Goal: Transaction & Acquisition: Purchase product/service

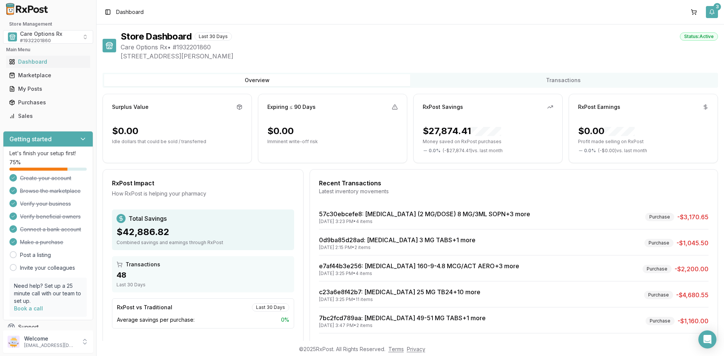
click at [715, 11] on button "3" at bounding box center [712, 12] width 12 height 12
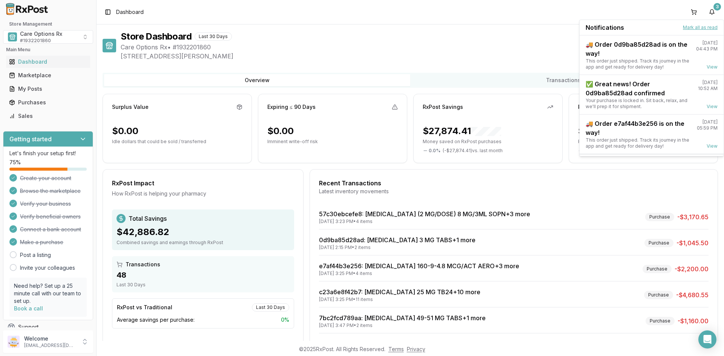
click at [701, 28] on button "Mark all as read" at bounding box center [700, 28] width 35 height 6
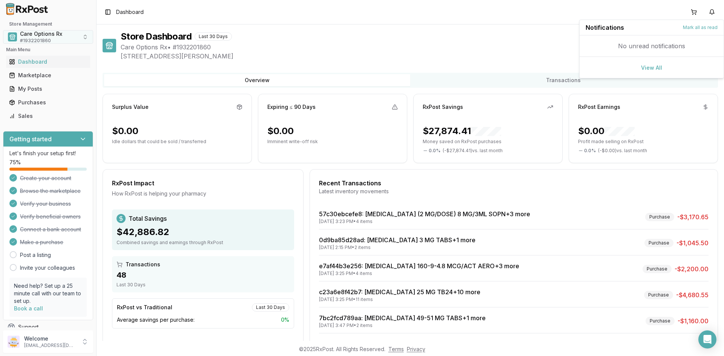
click at [43, 37] on span "Care Options Rx" at bounding box center [41, 34] width 42 height 8
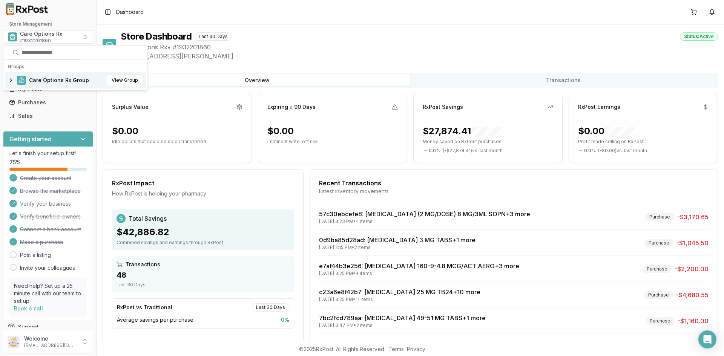
click at [43, 79] on span "Care Options Rx Group" at bounding box center [59, 81] width 60 height 8
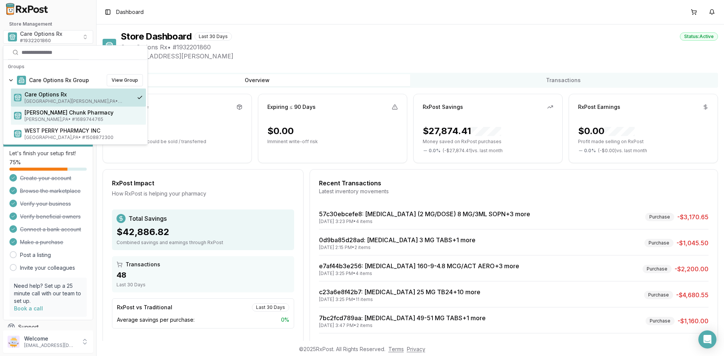
click at [44, 116] on span "[PERSON_NAME] Chunk Pharmacy" at bounding box center [84, 113] width 118 height 8
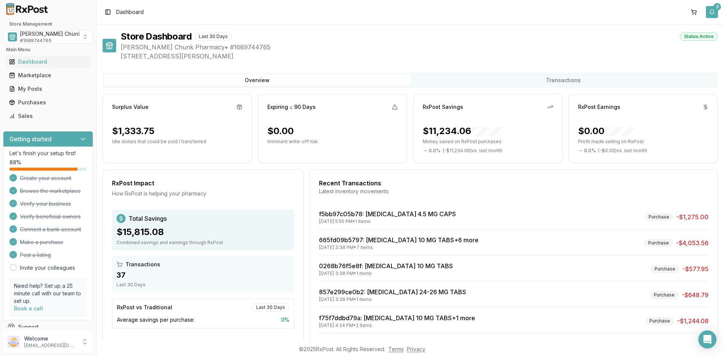
click at [713, 11] on button "3" at bounding box center [712, 12] width 12 height 12
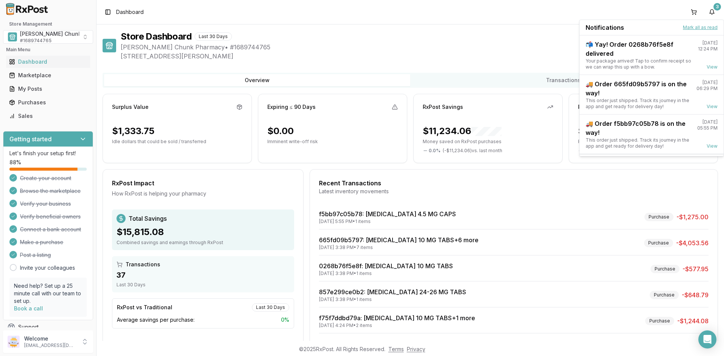
click at [700, 28] on button "Mark all as read" at bounding box center [700, 28] width 35 height 6
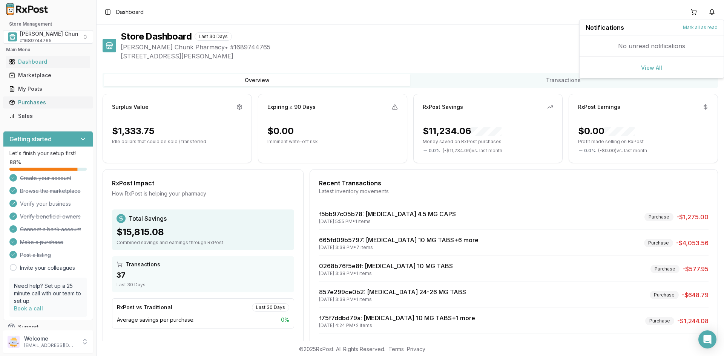
click at [33, 103] on div "Purchases" at bounding box center [48, 103] width 78 height 8
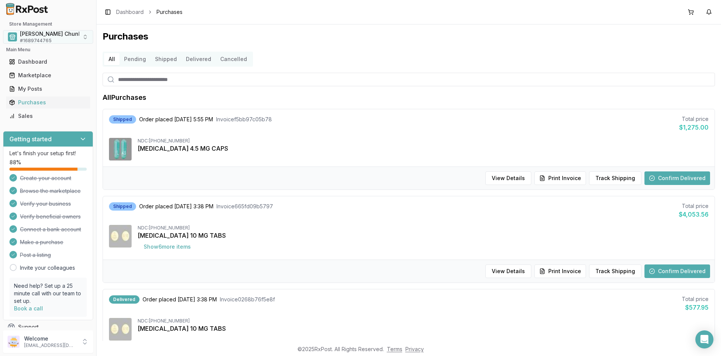
click at [35, 35] on span "[PERSON_NAME] Chunk Pharmacy" at bounding box center [64, 34] width 89 height 8
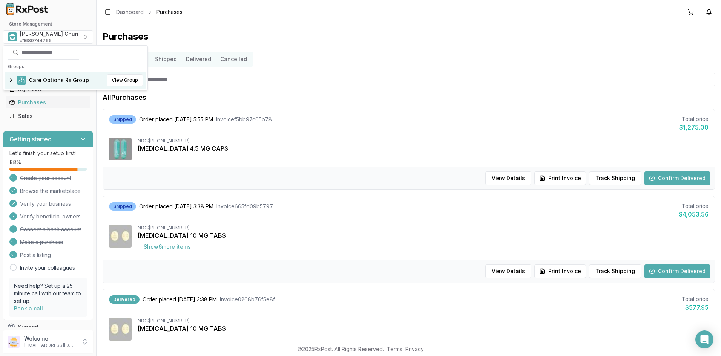
click at [42, 81] on span "Care Options Rx Group" at bounding box center [59, 81] width 60 height 8
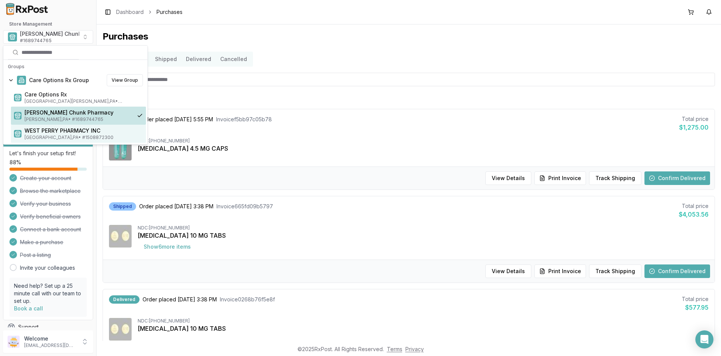
click at [54, 130] on span "WEST PERRY PHARMACY INC" at bounding box center [84, 131] width 118 height 8
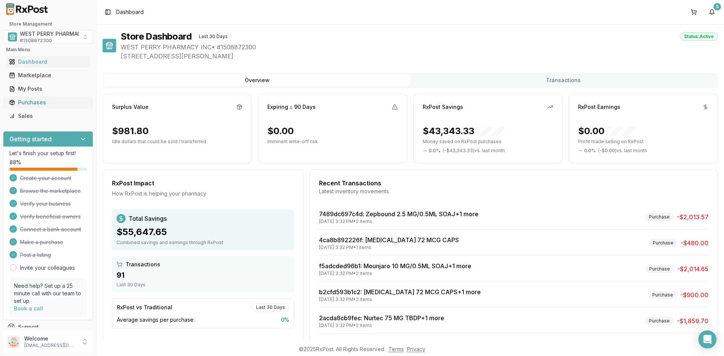
click at [37, 103] on div "Purchases" at bounding box center [48, 103] width 78 height 8
click at [31, 105] on div "Purchases" at bounding box center [48, 103] width 78 height 8
click at [28, 101] on div "Purchases" at bounding box center [48, 103] width 78 height 8
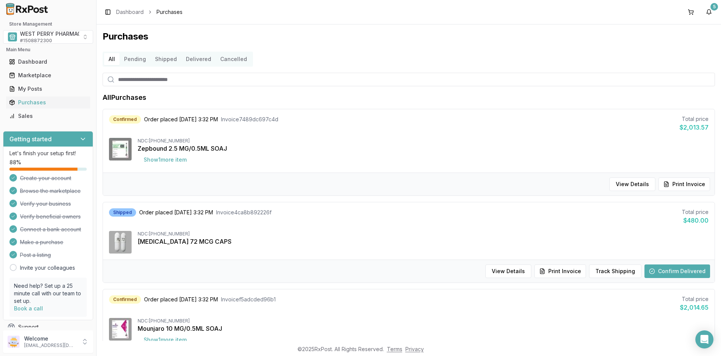
click at [644, 34] on h1 "Purchases" at bounding box center [409, 37] width 612 height 12
click at [707, 14] on button "5" at bounding box center [709, 12] width 12 height 12
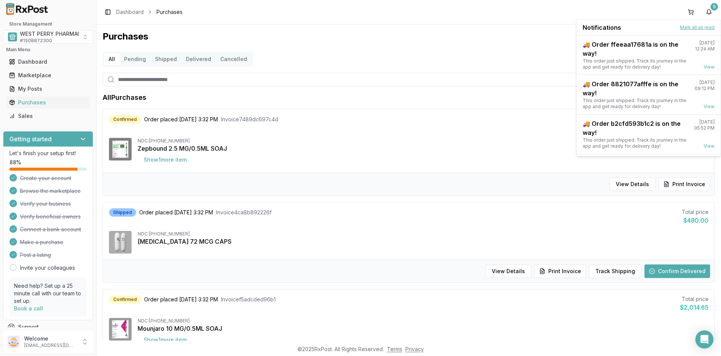
click at [697, 28] on button "Mark all as read" at bounding box center [697, 28] width 35 height 6
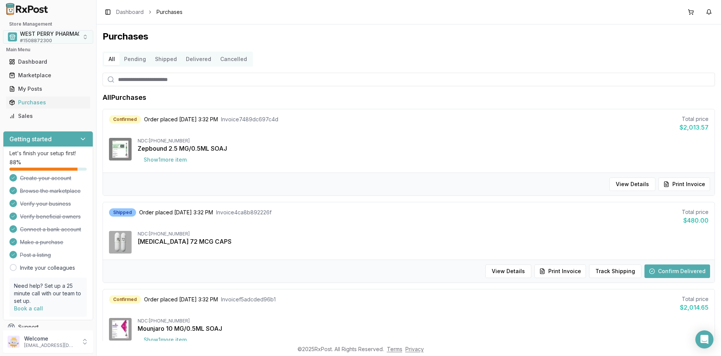
click at [57, 31] on span "WEST PERRY PHARMACY INC" at bounding box center [58, 34] width 76 height 8
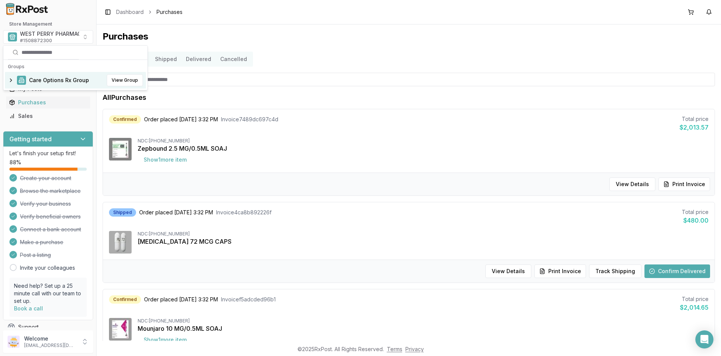
click at [51, 82] on span "Care Options Rx Group" at bounding box center [59, 81] width 60 height 8
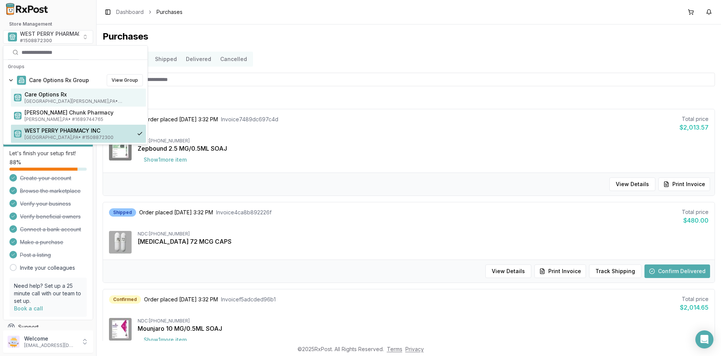
click at [48, 97] on span "Care Options Rx" at bounding box center [84, 95] width 118 height 8
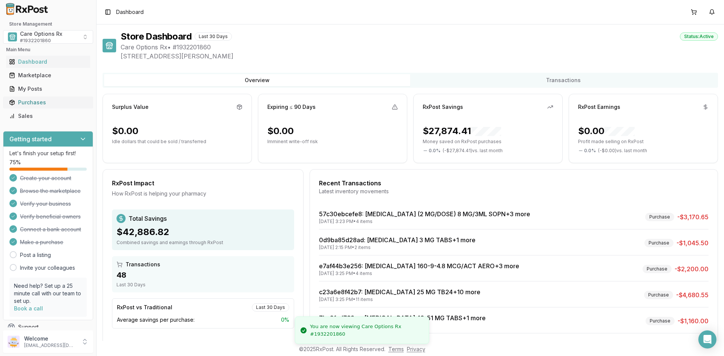
click at [36, 103] on div "Purchases" at bounding box center [48, 103] width 78 height 8
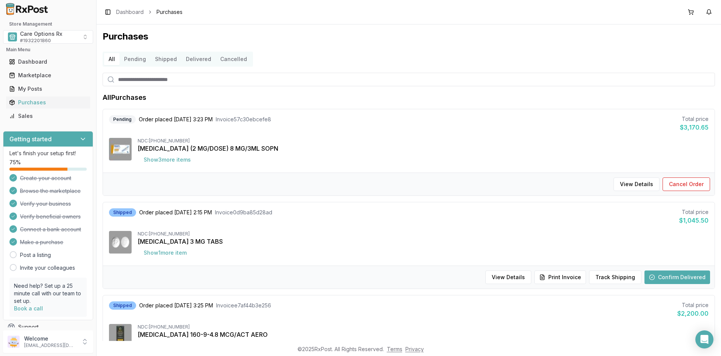
click at [133, 80] on input "search" at bounding box center [409, 80] width 612 height 14
type input "***"
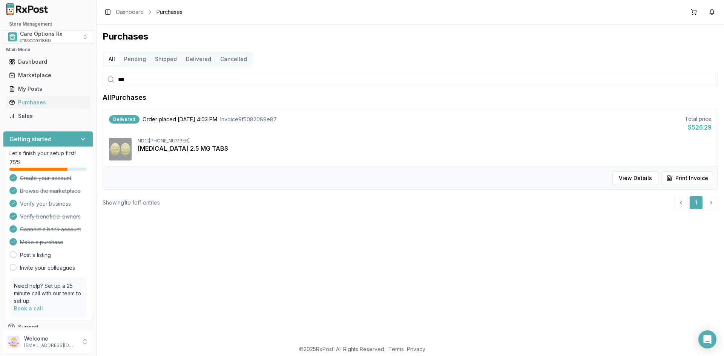
click at [130, 85] on input "***" at bounding box center [410, 80] width 615 height 14
click at [46, 75] on div "Marketplace" at bounding box center [48, 76] width 78 height 8
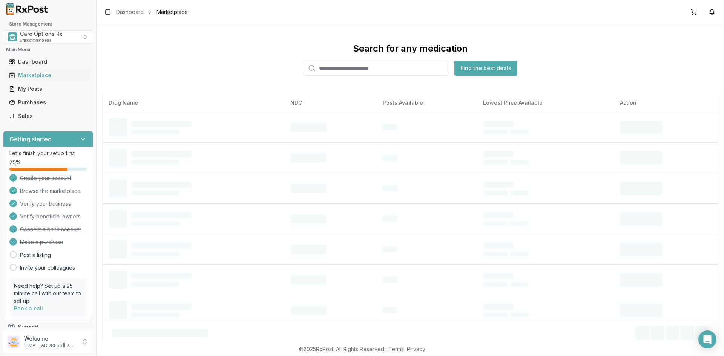
click at [342, 67] on input "search" at bounding box center [376, 68] width 145 height 15
type input "*"
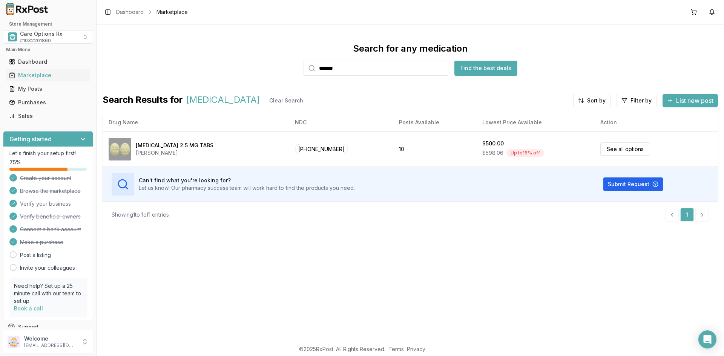
drag, startPoint x: 371, startPoint y: 70, endPoint x: 254, endPoint y: 69, distance: 117.7
click at [255, 69] on div "Search for any medication ******* Find the best deals" at bounding box center [410, 59] width 615 height 33
type input "*******"
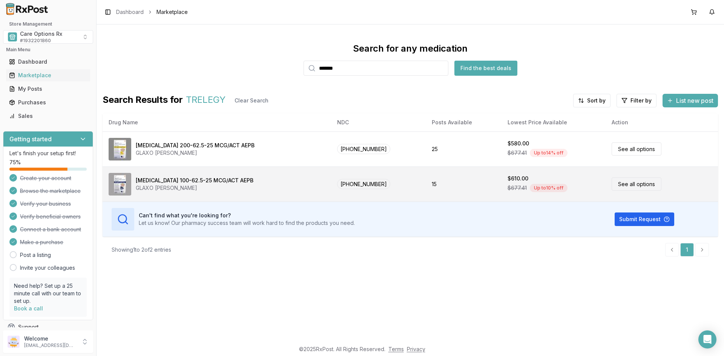
click at [178, 183] on div "[MEDICAL_DATA] 100-62.5-25 MCG/ACT AEPB" at bounding box center [195, 181] width 118 height 8
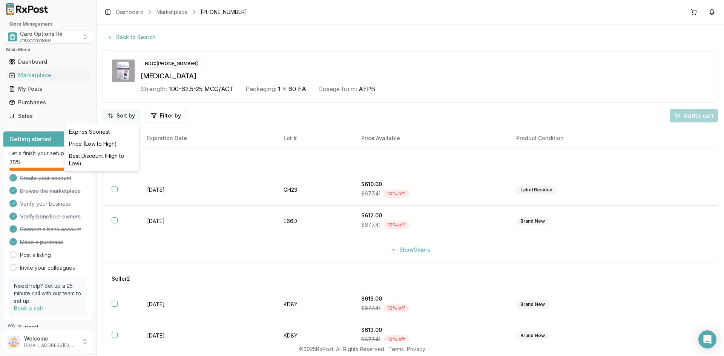
click at [122, 116] on html "Store Management Care Options Rx # 1932201860 Main Menu Dashboard Marketplace M…" at bounding box center [362, 178] width 724 height 356
click at [104, 154] on div "Best Discount (High to Low)" at bounding box center [102, 160] width 72 height 20
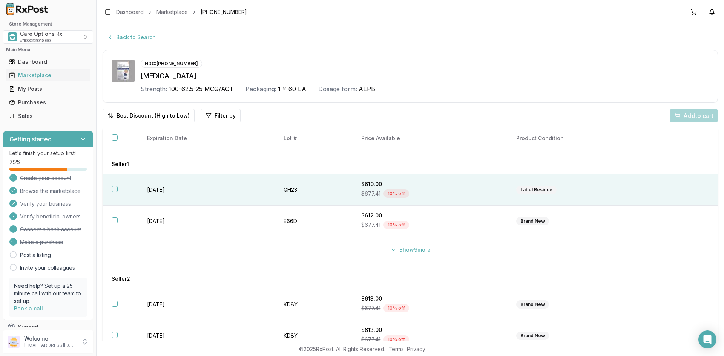
click at [114, 189] on button "button" at bounding box center [115, 189] width 6 height 6
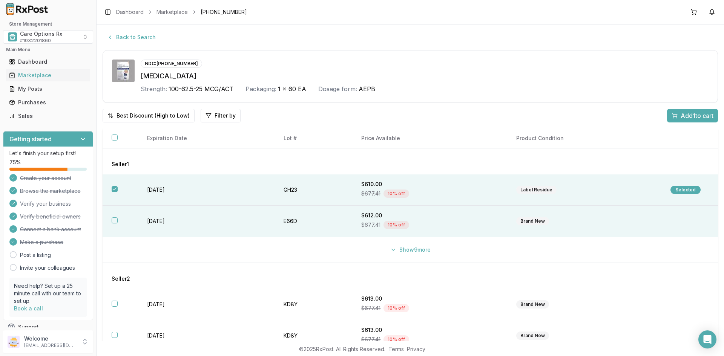
click at [116, 218] on button "button" at bounding box center [115, 221] width 6 height 6
click at [393, 248] on button "Show 9 more" at bounding box center [410, 250] width 49 height 14
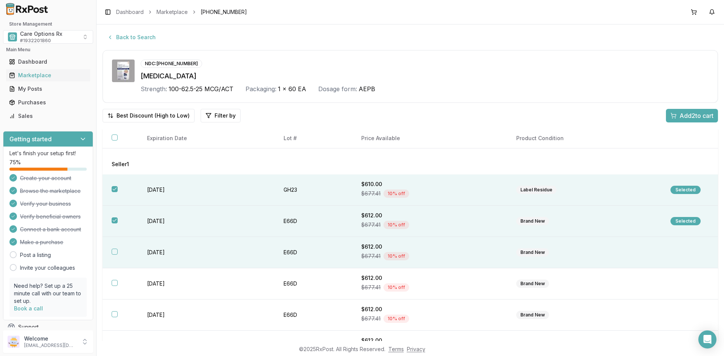
click at [164, 252] on td "2027-02-28" at bounding box center [206, 252] width 137 height 31
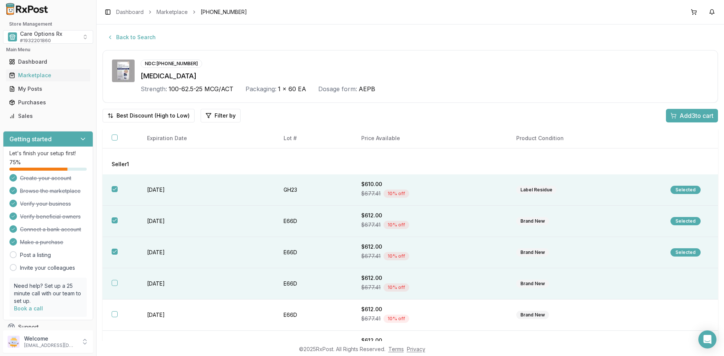
click at [160, 282] on td "2027-02-28" at bounding box center [206, 283] width 137 height 31
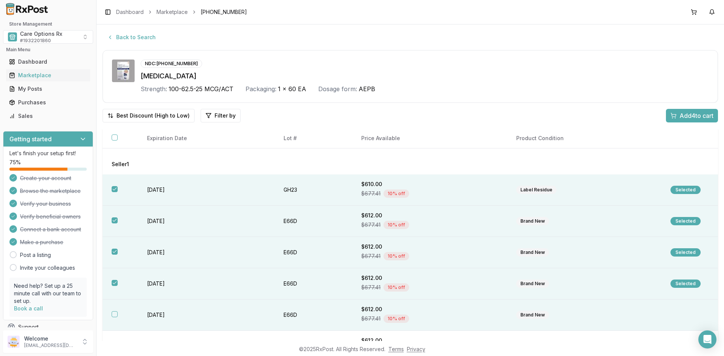
click at [161, 315] on td "2027-02-28" at bounding box center [206, 315] width 137 height 31
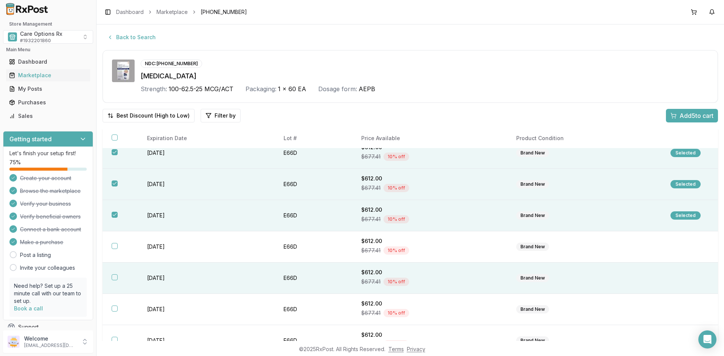
scroll to position [113, 0]
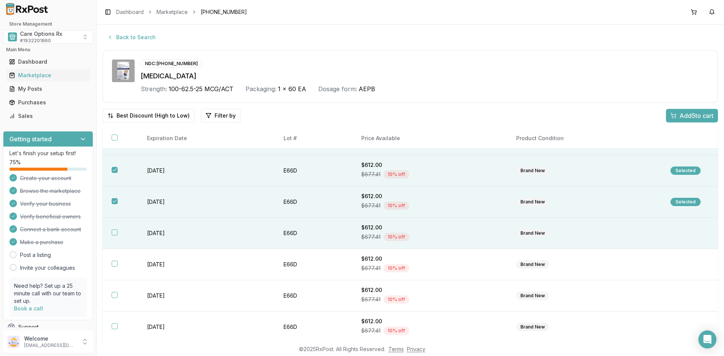
click at [164, 233] on td "2027-02-28" at bounding box center [206, 233] width 137 height 31
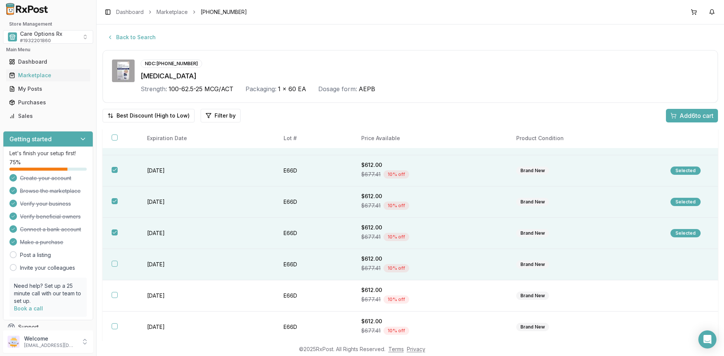
click at [164, 265] on td "2027-02-28" at bounding box center [206, 264] width 137 height 31
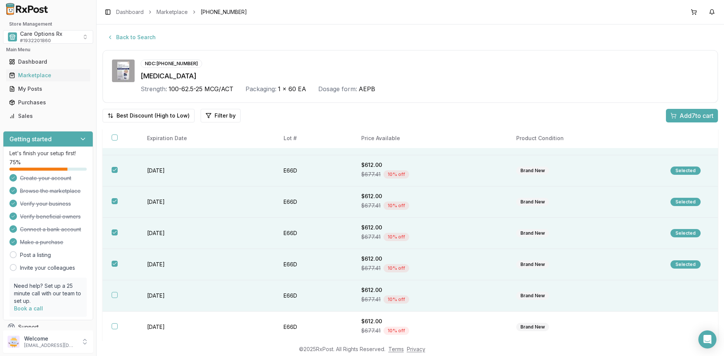
click at [162, 294] on td "2027-02-28" at bounding box center [206, 296] width 137 height 31
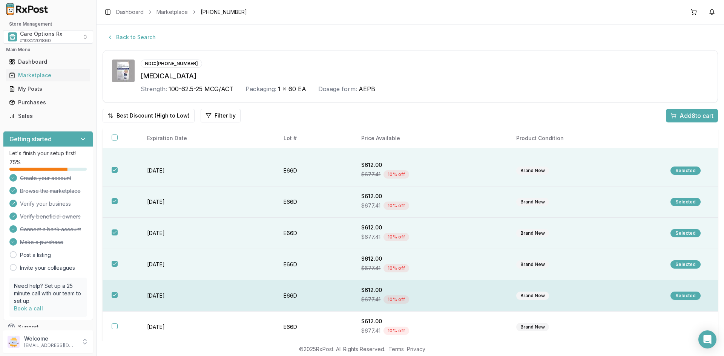
scroll to position [151, 0]
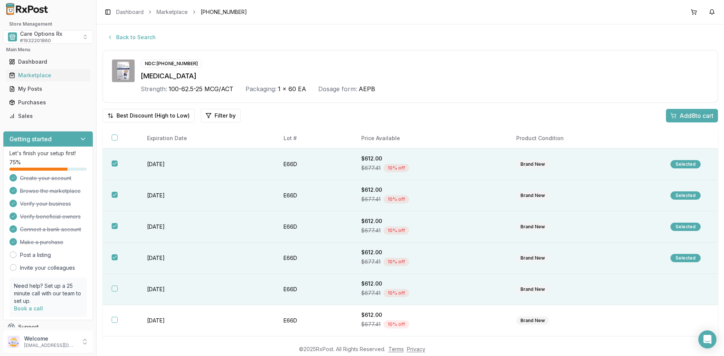
click at [163, 288] on td "2027-02-28" at bounding box center [206, 289] width 137 height 31
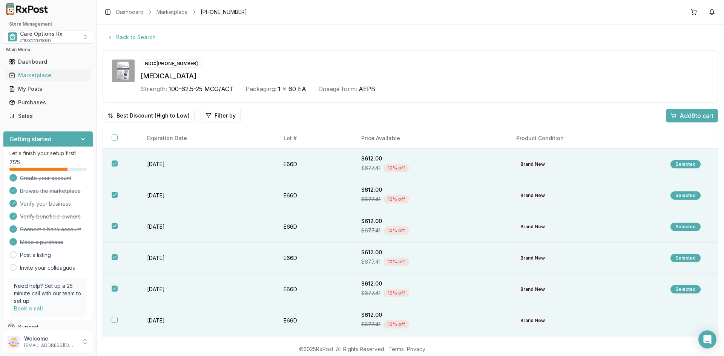
click at [164, 319] on td "2027-02-28" at bounding box center [206, 320] width 137 height 31
click at [676, 115] on span "Add 10 to cart" at bounding box center [694, 115] width 37 height 9
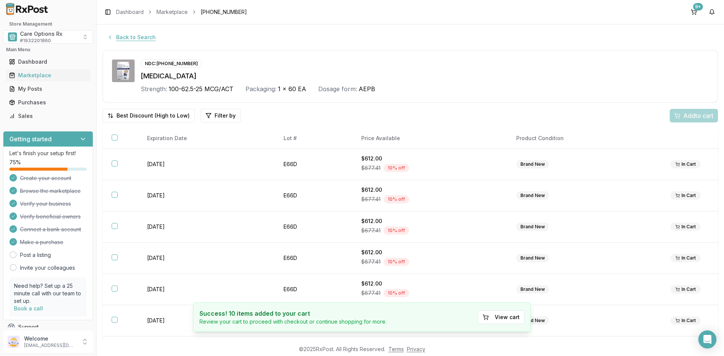
click at [127, 37] on button "Back to Search" at bounding box center [132, 38] width 58 height 14
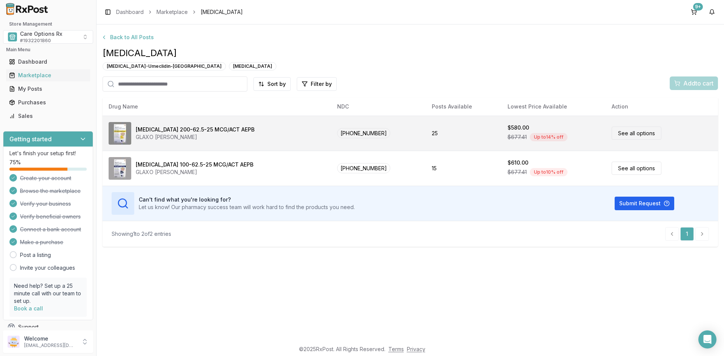
click at [172, 137] on div "GLAXO SMITH KLINE" at bounding box center [195, 137] width 119 height 8
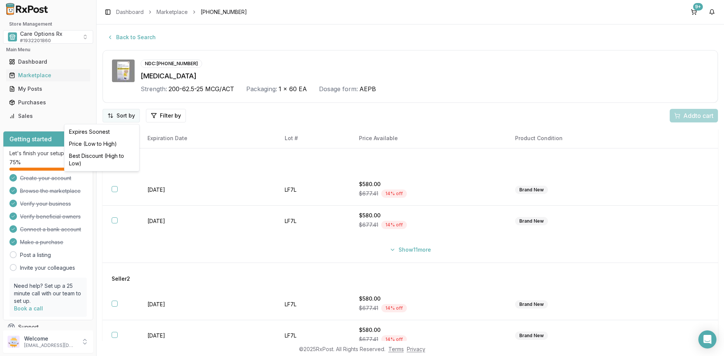
click at [115, 116] on html "Store Management Care Options Rx # 1932201860 Main Menu Dashboard Marketplace M…" at bounding box center [362, 178] width 724 height 356
click at [103, 155] on div "Best Discount (High to Low)" at bounding box center [102, 160] width 72 height 20
drag, startPoint x: 491, startPoint y: 57, endPoint x: 486, endPoint y: 58, distance: 4.4
click at [491, 57] on div "NDC: 00173-0893-10 Trelegy Ellipta Strength: 200-62.5-25 MCG/ACT Packaging: 1 x…" at bounding box center [410, 76] width 615 height 53
click at [129, 36] on button "Back to Search" at bounding box center [132, 38] width 58 height 14
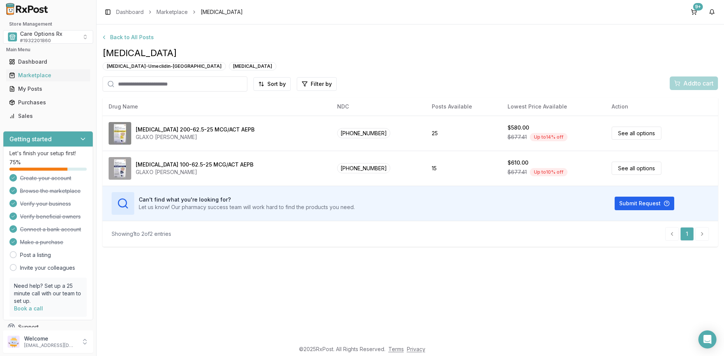
click at [156, 84] on input "search" at bounding box center [175, 84] width 145 height 15
type input "****"
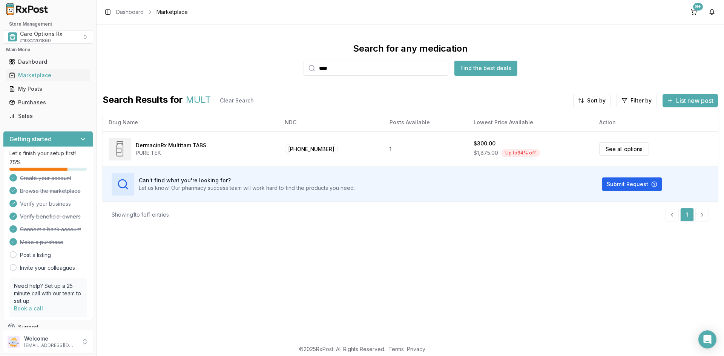
click at [341, 72] on input "****" at bounding box center [376, 68] width 145 height 15
type input "******"
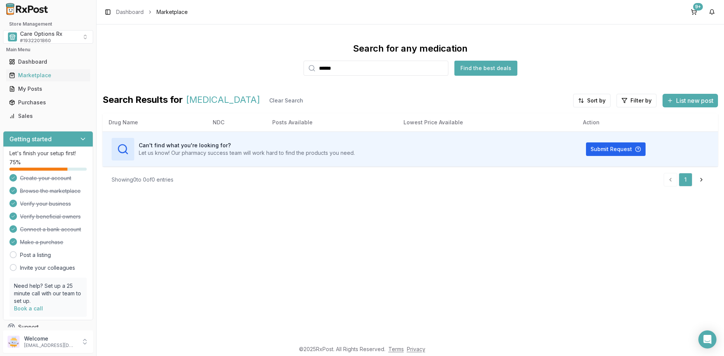
click at [440, 70] on input "******" at bounding box center [376, 68] width 145 height 15
click at [339, 69] on input "search" at bounding box center [376, 68] width 145 height 15
type input "*******"
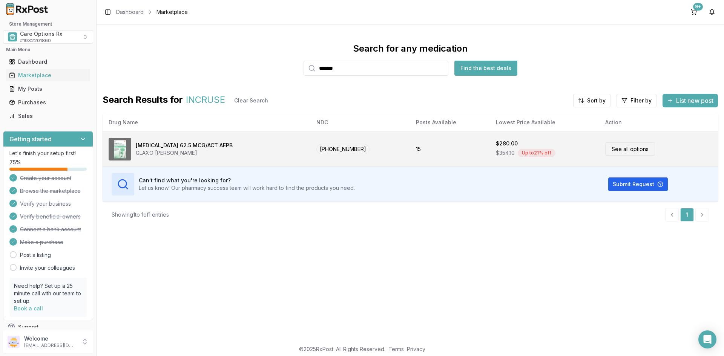
click at [156, 149] on div "GLAXO SMITH KLINE" at bounding box center [184, 153] width 97 height 8
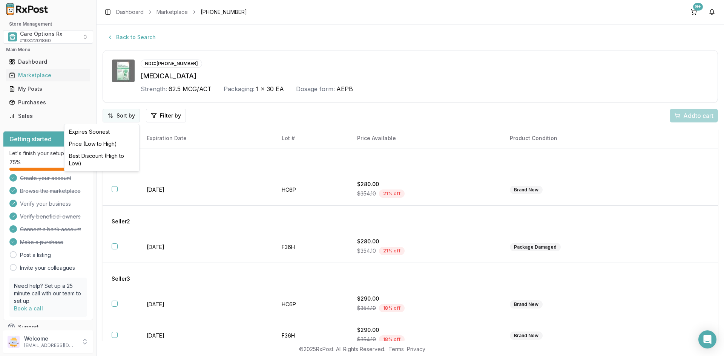
click at [121, 118] on html "Store Management Care Options Rx # 1932201860 Main Menu Dashboard Marketplace M…" at bounding box center [362, 178] width 724 height 356
click at [109, 157] on div "Best Discount (High to Low)" at bounding box center [102, 160] width 72 height 20
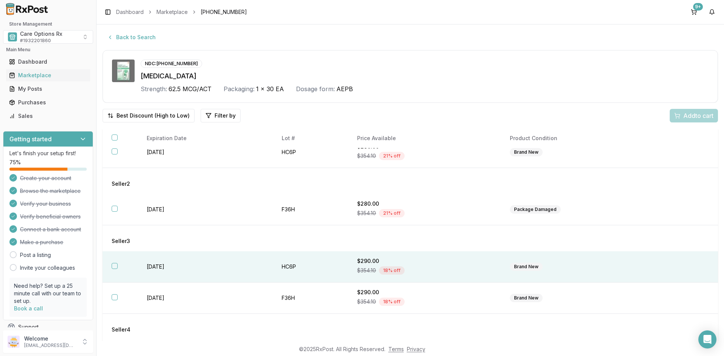
click at [163, 265] on td "2027-04-01" at bounding box center [205, 267] width 135 height 31
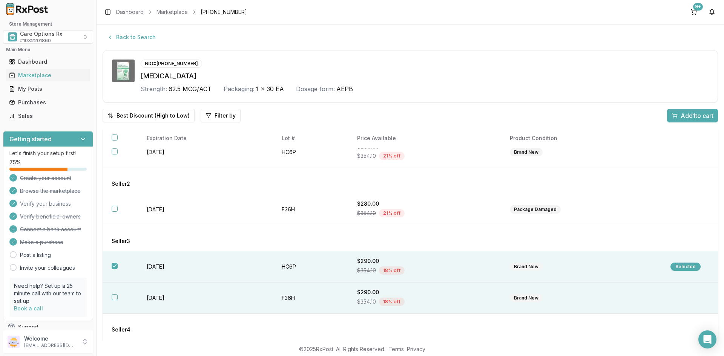
click at [155, 296] on td "2027-03-01" at bounding box center [205, 298] width 135 height 31
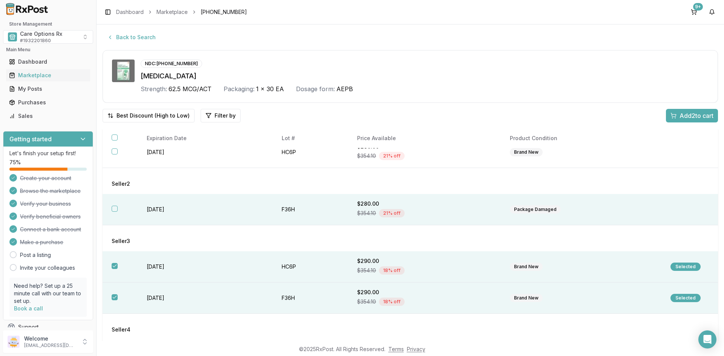
drag, startPoint x: 156, startPoint y: 212, endPoint x: 158, endPoint y: 194, distance: 17.8
click at [157, 210] on td "2027-03-31" at bounding box center [205, 209] width 135 height 31
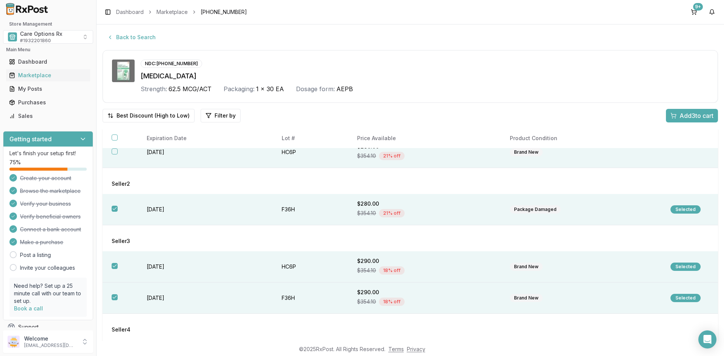
click at [162, 154] on td "2027-04-30" at bounding box center [205, 152] width 135 height 31
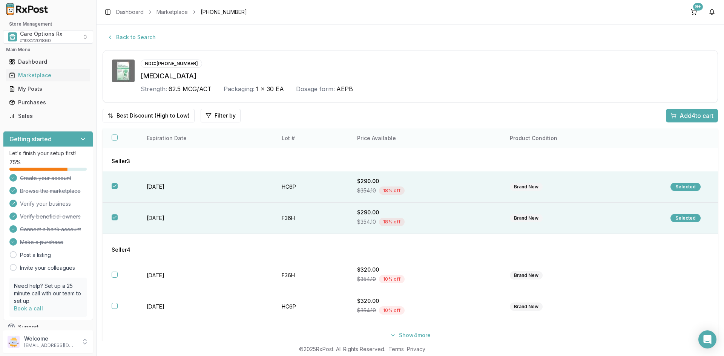
scroll to position [75, 0]
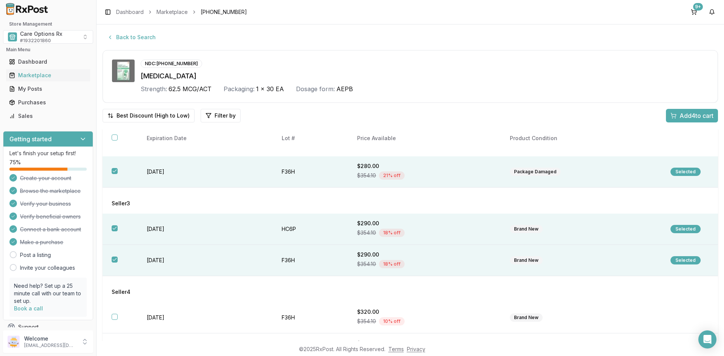
click at [680, 116] on span "Add 4 to cart" at bounding box center [697, 115] width 34 height 9
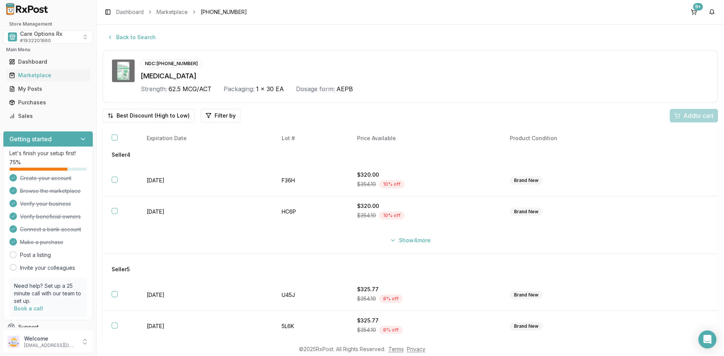
scroll to position [226, 0]
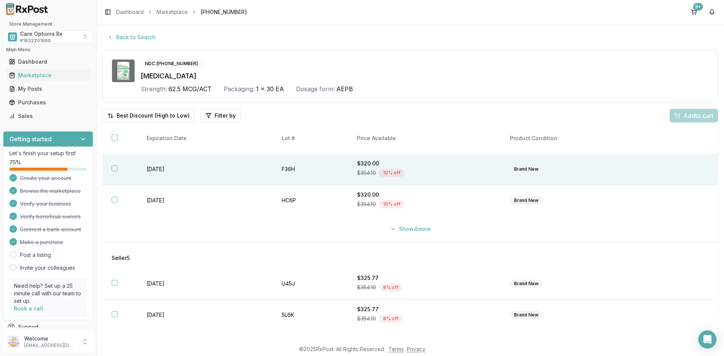
click at [115, 166] on button "button" at bounding box center [115, 169] width 6 height 6
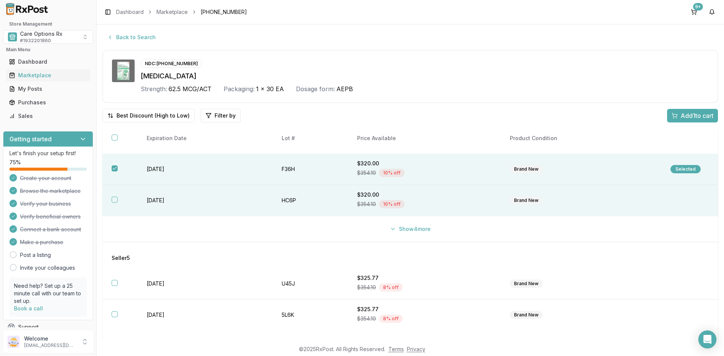
click at [113, 198] on button "button" at bounding box center [115, 200] width 6 height 6
click at [405, 231] on button "Show 4 more" at bounding box center [410, 229] width 50 height 14
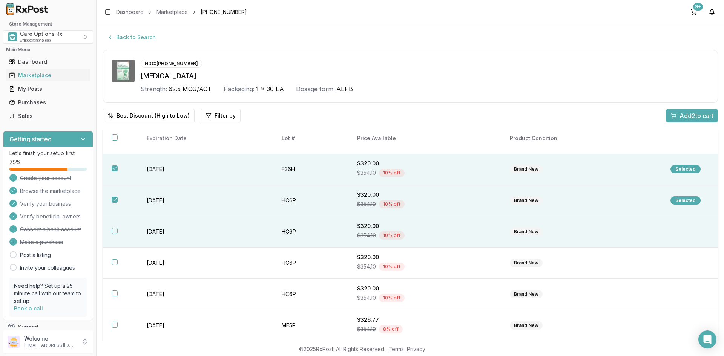
click at [163, 233] on td "2027-04-30" at bounding box center [205, 231] width 135 height 31
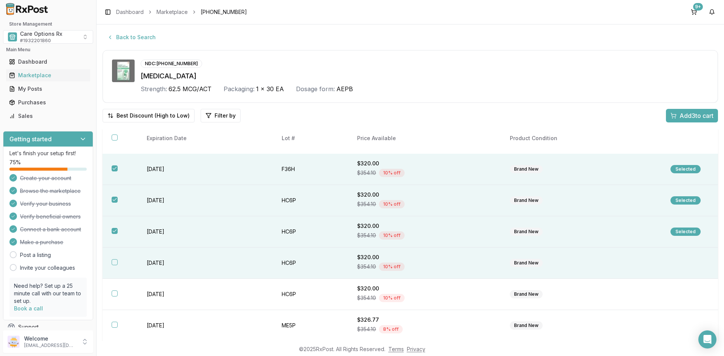
click at [161, 263] on td "2027-04-30" at bounding box center [205, 263] width 135 height 31
click at [680, 113] on span "Add 4 to cart" at bounding box center [697, 115] width 34 height 9
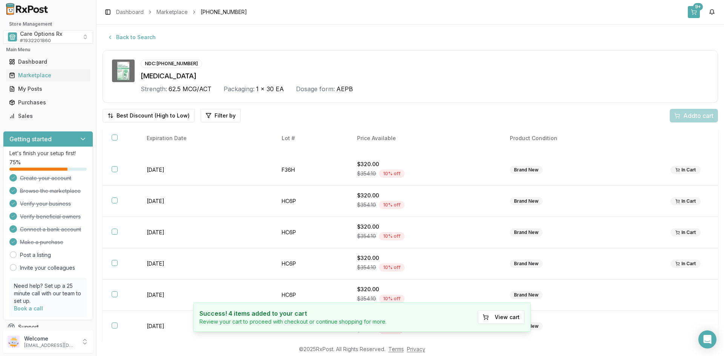
click at [699, 13] on button "9+" at bounding box center [694, 12] width 12 height 12
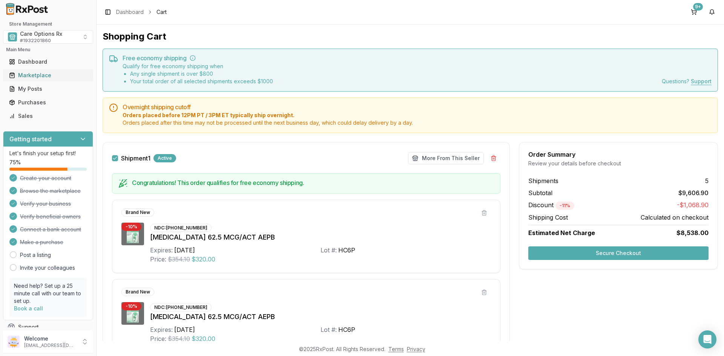
click at [27, 73] on div "Marketplace" at bounding box center [48, 76] width 78 height 8
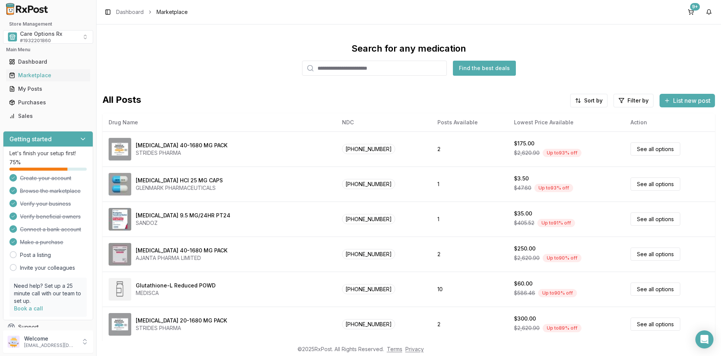
click at [343, 71] on input "search" at bounding box center [374, 68] width 145 height 15
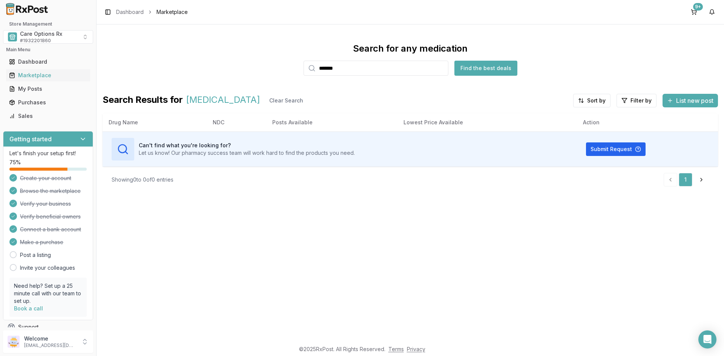
drag, startPoint x: 354, startPoint y: 66, endPoint x: 251, endPoint y: 66, distance: 102.9
click at [251, 66] on div "Search for any medication ******* Find the best deals" at bounding box center [410, 59] width 615 height 33
drag, startPoint x: 354, startPoint y: 66, endPoint x: 234, endPoint y: 67, distance: 119.9
click at [238, 67] on div "Search for any medication ******* Find the best deals" at bounding box center [410, 59] width 615 height 33
type input "*****"
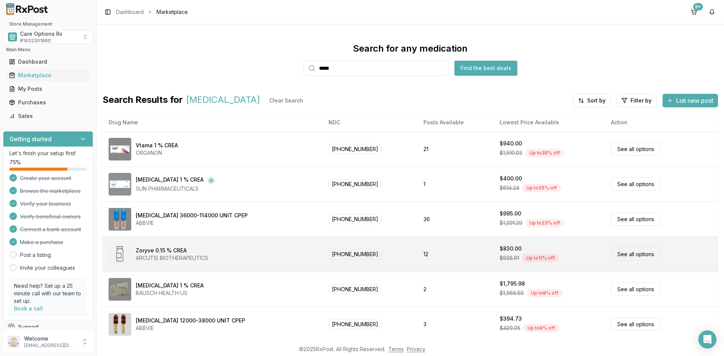
scroll to position [38, 0]
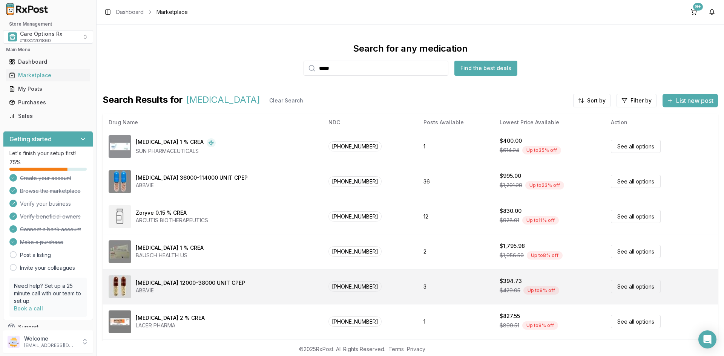
click at [172, 287] on div "Creon 12000-38000 UNIT CPEP" at bounding box center [190, 283] width 109 height 8
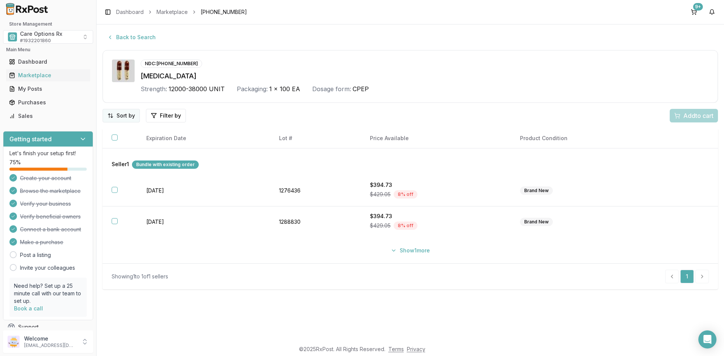
click at [124, 115] on html "Store Management Care Options Rx # 1932201860 Main Menu Dashboard Marketplace M…" at bounding box center [362, 178] width 724 height 356
click at [101, 158] on div "Best Discount (High to Low)" at bounding box center [102, 160] width 72 height 20
click at [403, 249] on button "Show 1 more" at bounding box center [410, 251] width 48 height 14
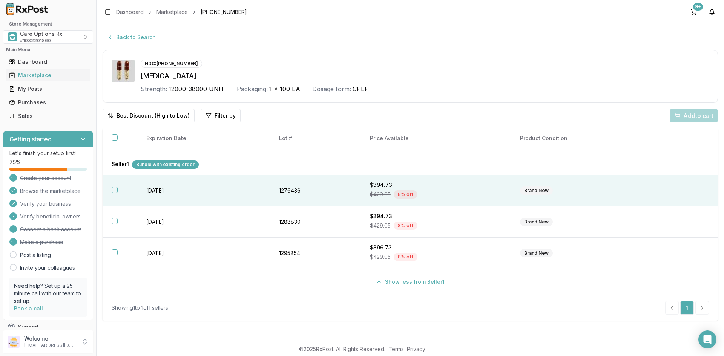
click at [113, 190] on button "button" at bounding box center [115, 190] width 6 height 6
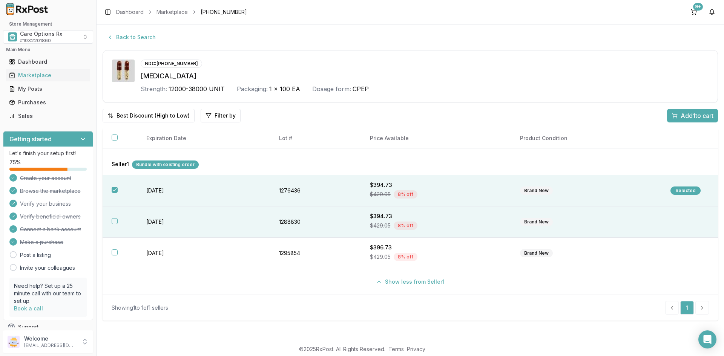
click at [112, 220] on button "button" at bounding box center [115, 221] width 6 height 6
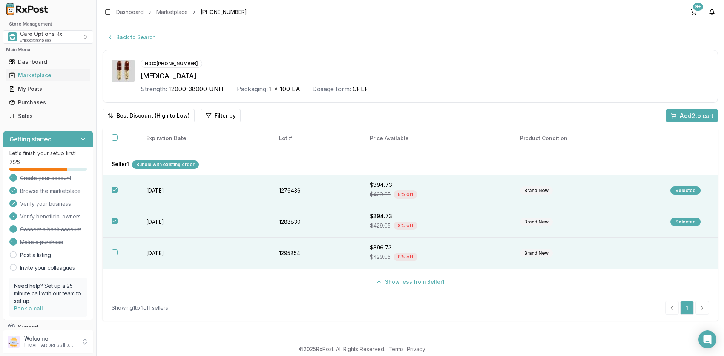
click at [115, 250] on button "button" at bounding box center [115, 253] width 6 height 6
click at [675, 115] on div "Add 3 to cart" at bounding box center [691, 115] width 43 height 9
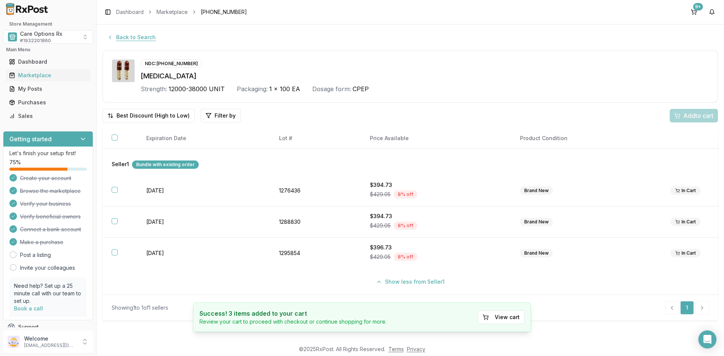
click at [130, 37] on button "Back to Search" at bounding box center [132, 38] width 58 height 14
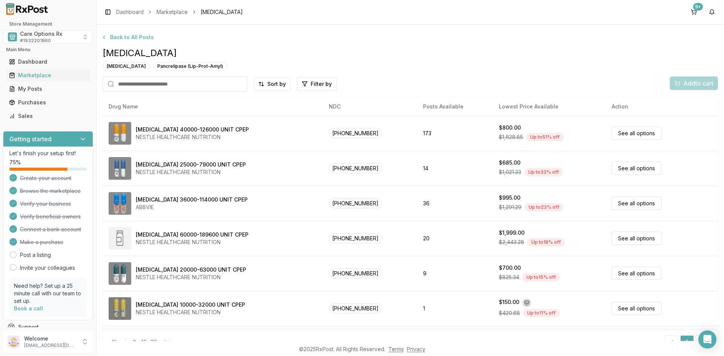
click at [135, 84] on input "search" at bounding box center [175, 84] width 145 height 15
type input "**"
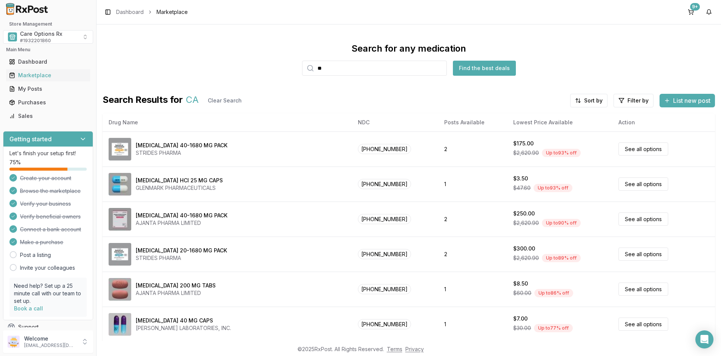
click at [335, 70] on input "**" at bounding box center [374, 68] width 145 height 15
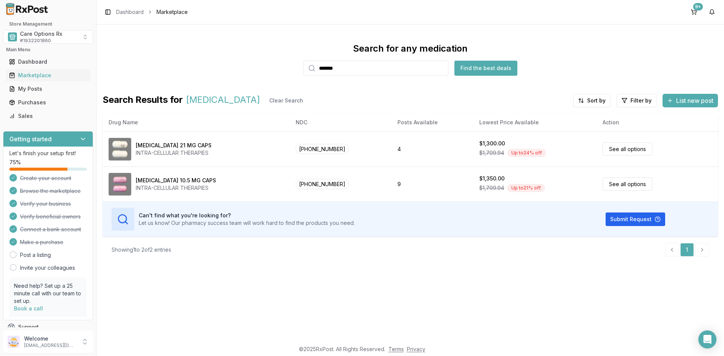
drag, startPoint x: 355, startPoint y: 71, endPoint x: 217, endPoint y: 87, distance: 138.7
click at [240, 79] on div "Search for any medication ******* Find the best deals Search Results for CAPLYT…" at bounding box center [410, 153] width 615 height 220
type input "****"
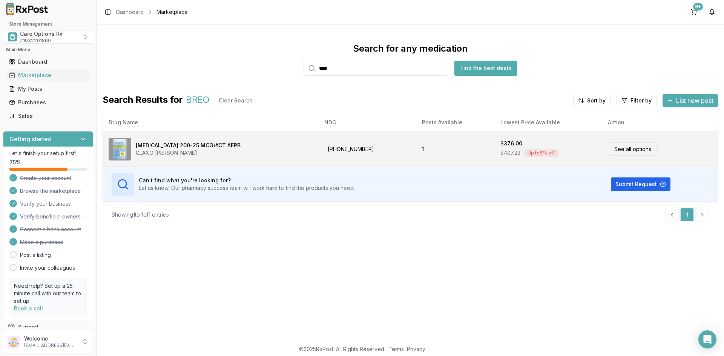
click at [189, 145] on div "Breo Ellipta 200-25 MCG/ACT AEPB" at bounding box center [188, 146] width 105 height 8
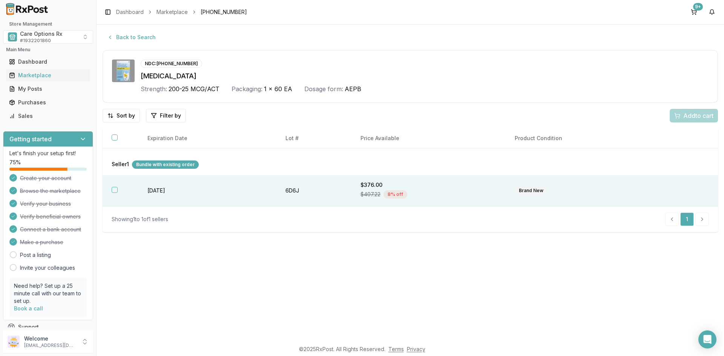
click at [115, 190] on button "button" at bounding box center [115, 190] width 6 height 6
click at [681, 117] on span "Add 1 to cart" at bounding box center [697, 115] width 33 height 9
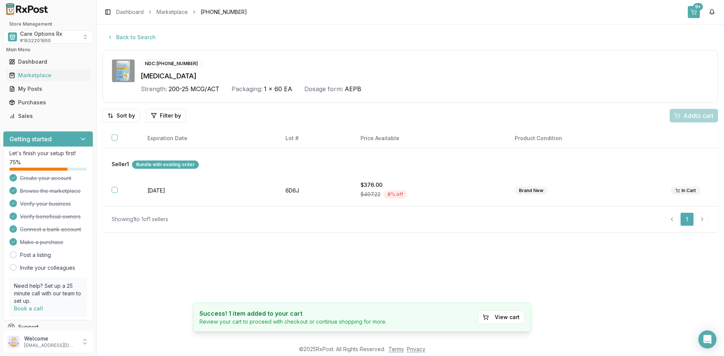
click at [695, 10] on div "9+" at bounding box center [698, 7] width 10 height 8
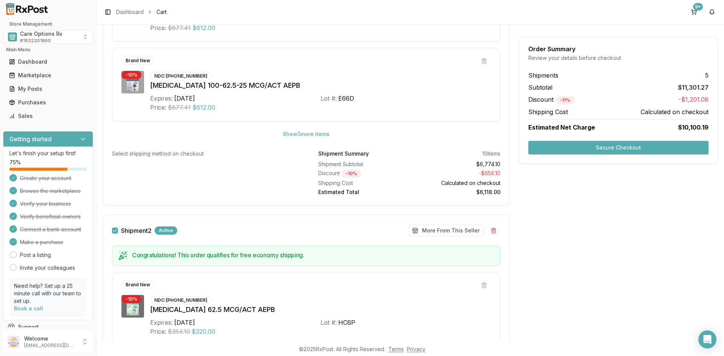
scroll to position [566, 0]
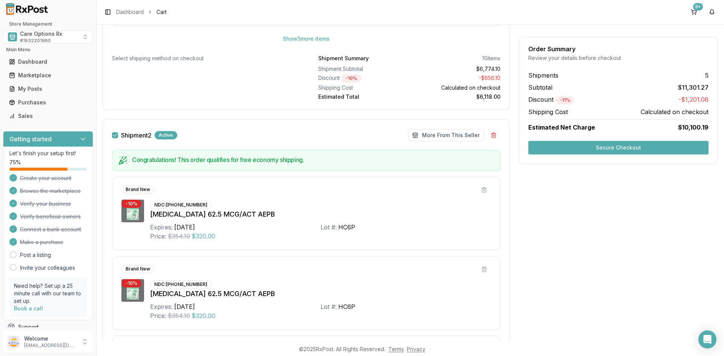
click at [585, 148] on button "Secure Checkout" at bounding box center [618, 148] width 180 height 14
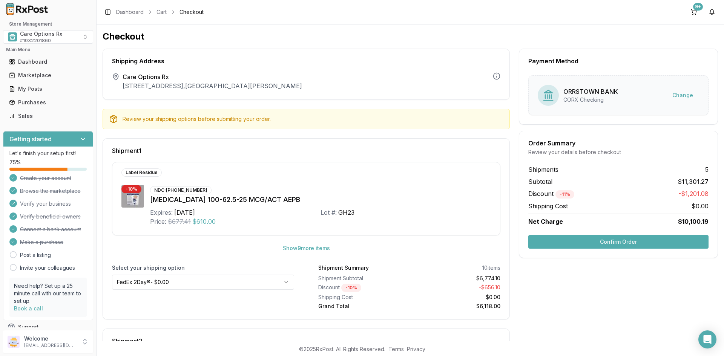
click at [596, 244] on button "Confirm Order" at bounding box center [618, 242] width 180 height 14
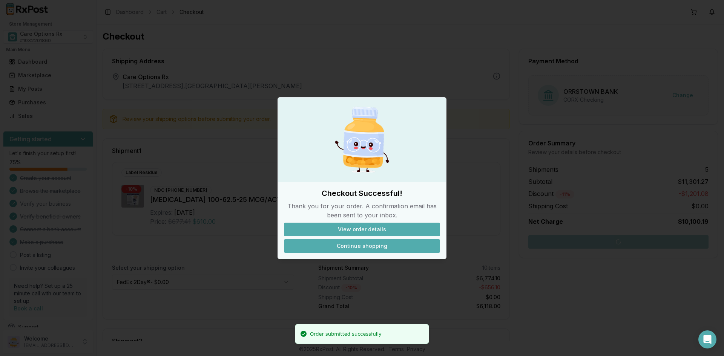
click at [373, 248] on button "Continue shopping" at bounding box center [362, 246] width 156 height 14
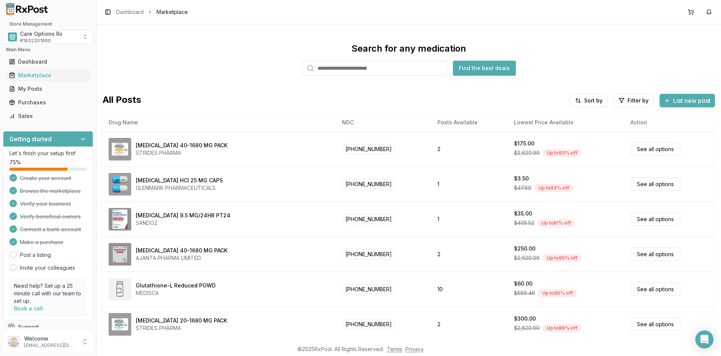
click at [663, 48] on div "Search for any medication Find the best deals" at bounding box center [409, 59] width 612 height 33
click at [258, 35] on div "Search for any medication Find the best deals All Posts Sort by Filter by List …" at bounding box center [409, 183] width 624 height 317
